Goal: Obtain resource: Obtain resource

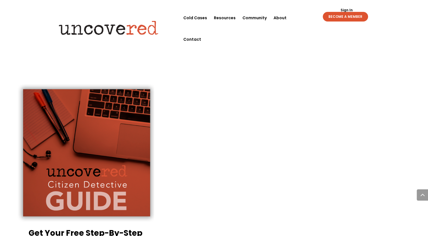
scroll to position [1358, 0]
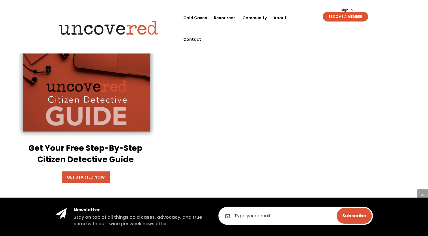
click at [88, 171] on link "Get Started Now" at bounding box center [86, 176] width 48 height 11
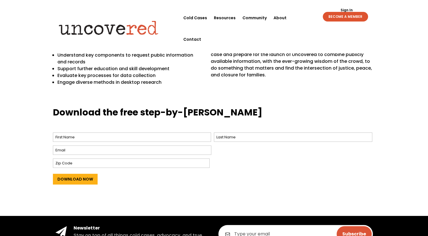
scroll to position [170, 0]
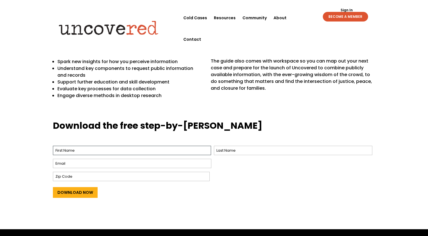
click at [82, 150] on input "First" at bounding box center [132, 150] width 158 height 9
type input "H"
type input "Jan"
type input "High"
type input "[EMAIL_ADDRESS][DOMAIN_NAME]"
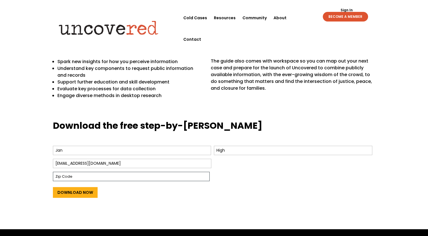
type input "63303"
click at [78, 193] on input "Download Now" at bounding box center [75, 192] width 45 height 11
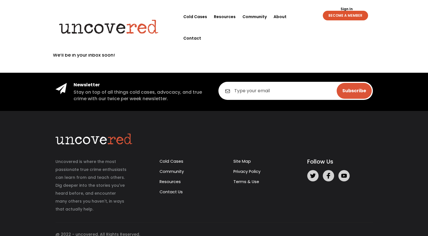
scroll to position [27, 0]
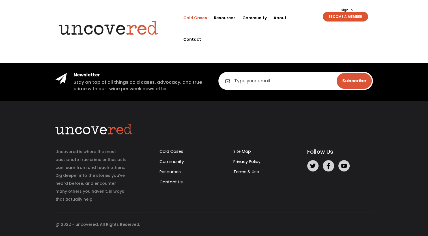
click at [198, 19] on link "Cold Cases" at bounding box center [195, 17] width 24 height 21
